Goal: Task Accomplishment & Management: Manage account settings

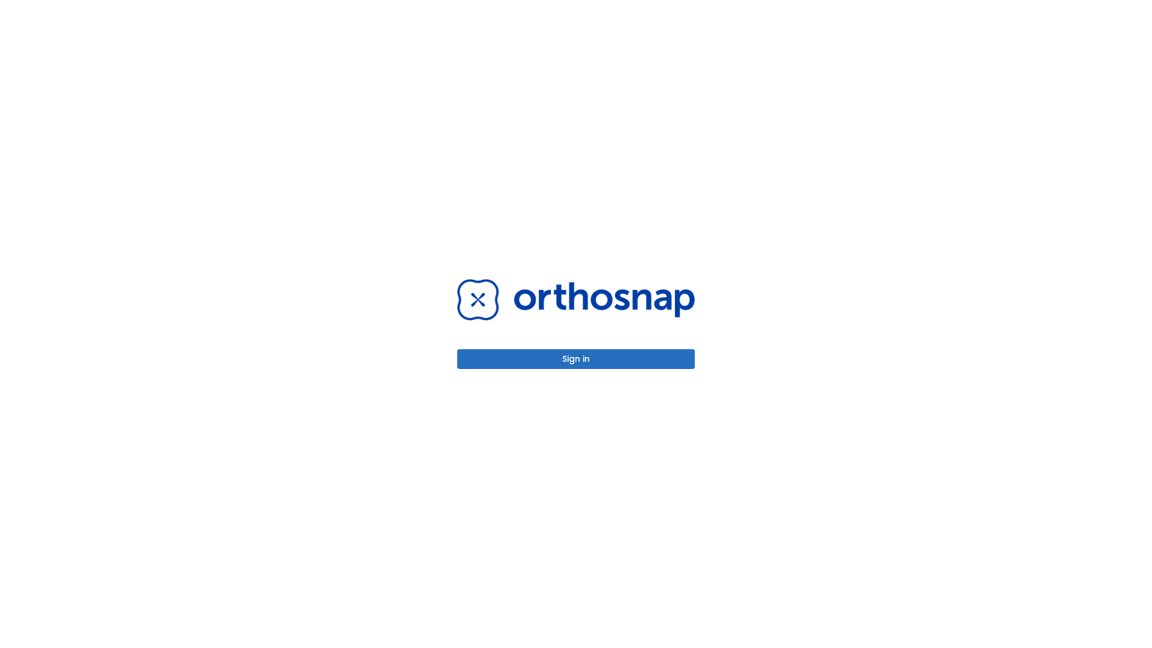
click at [576, 359] on button "Sign in" at bounding box center [576, 359] width 238 height 20
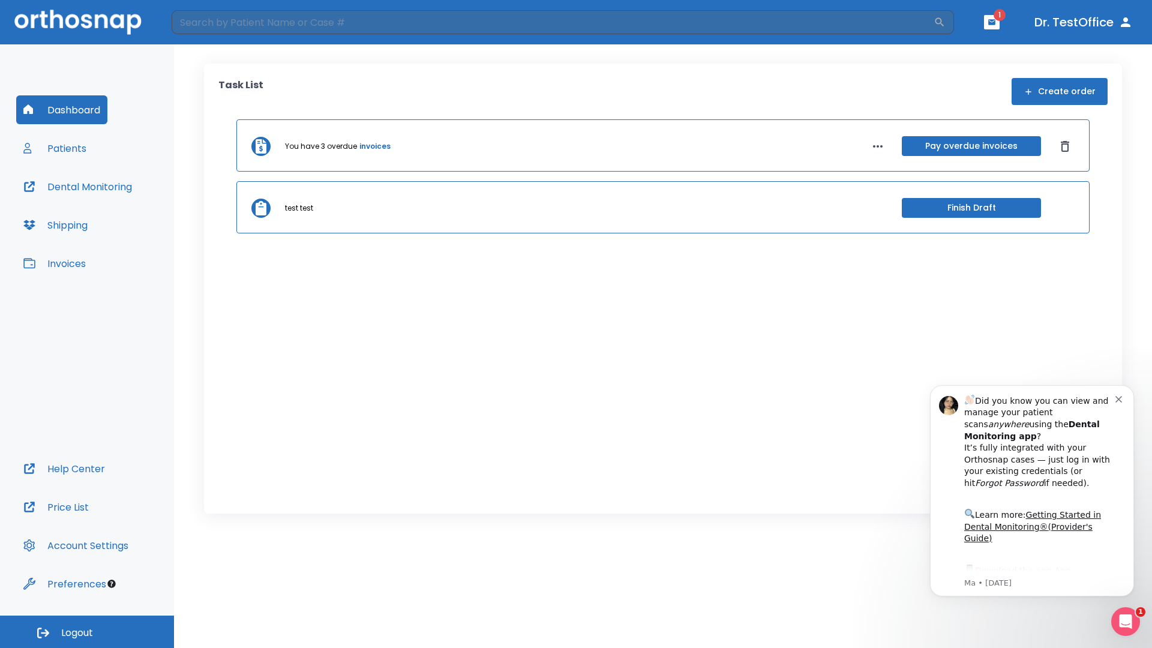
click at [87, 632] on span "Logout" at bounding box center [77, 633] width 32 height 13
